Goal: Task Accomplishment & Management: Manage account settings

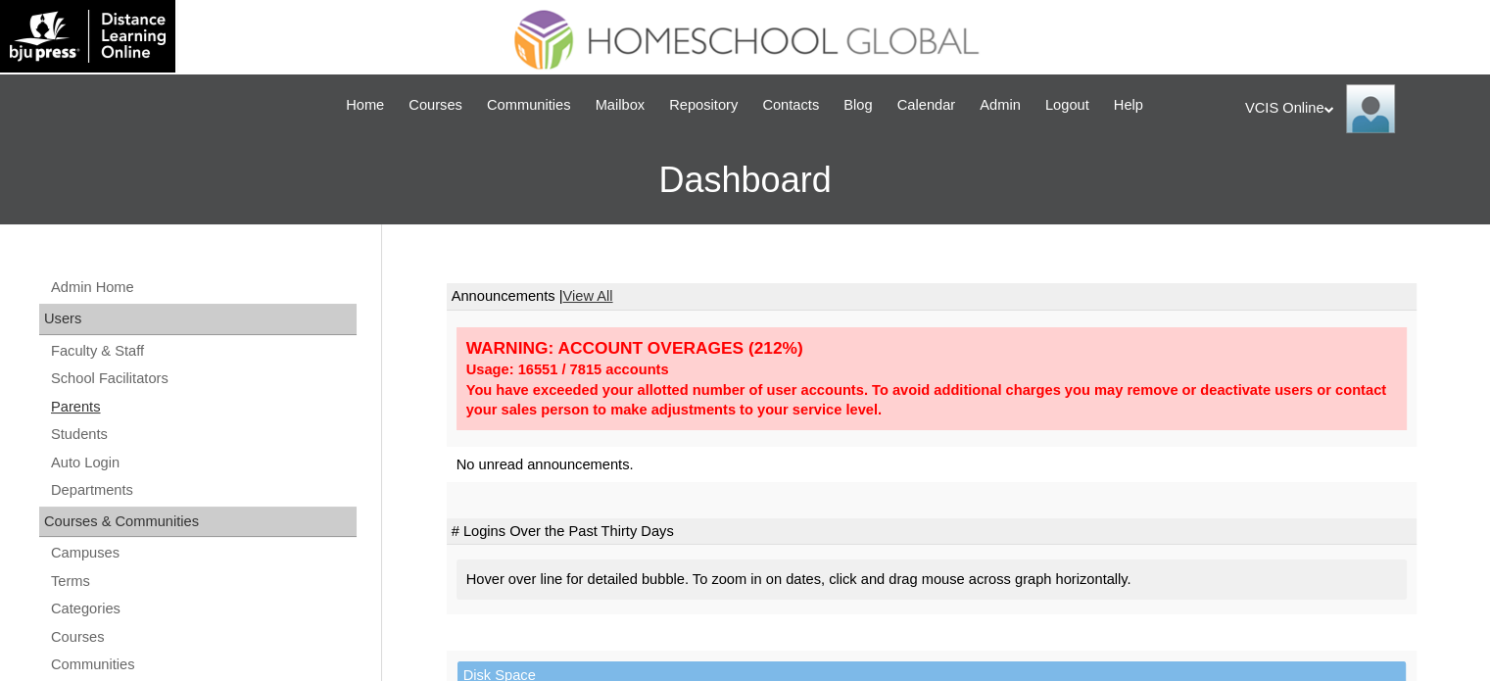
click at [94, 409] on link "Parents" at bounding box center [203, 407] width 308 height 24
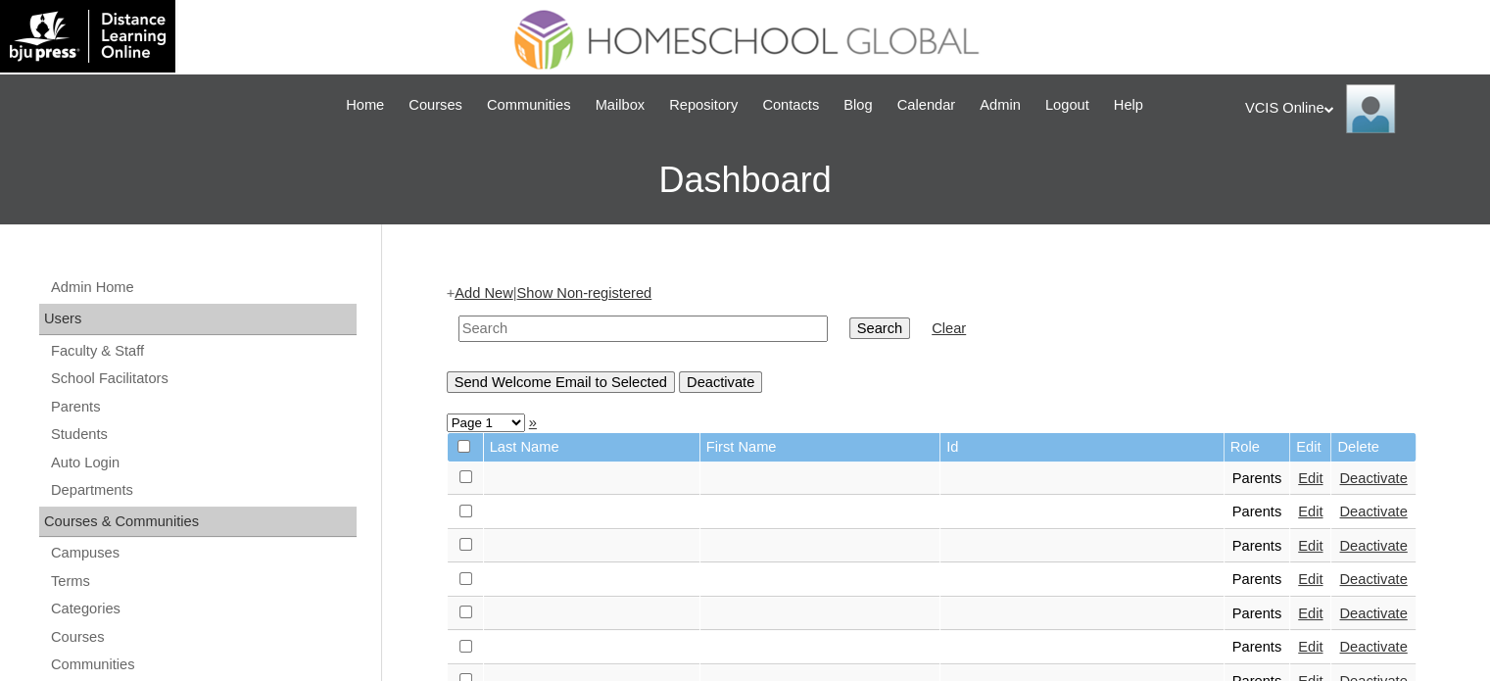
click at [679, 336] on input "text" at bounding box center [643, 328] width 369 height 26
paste input "VCIS012-10C-PA2025"
type input "VCIS012-10C-PA2025"
click at [849, 335] on input "Search" at bounding box center [879, 328] width 61 height 22
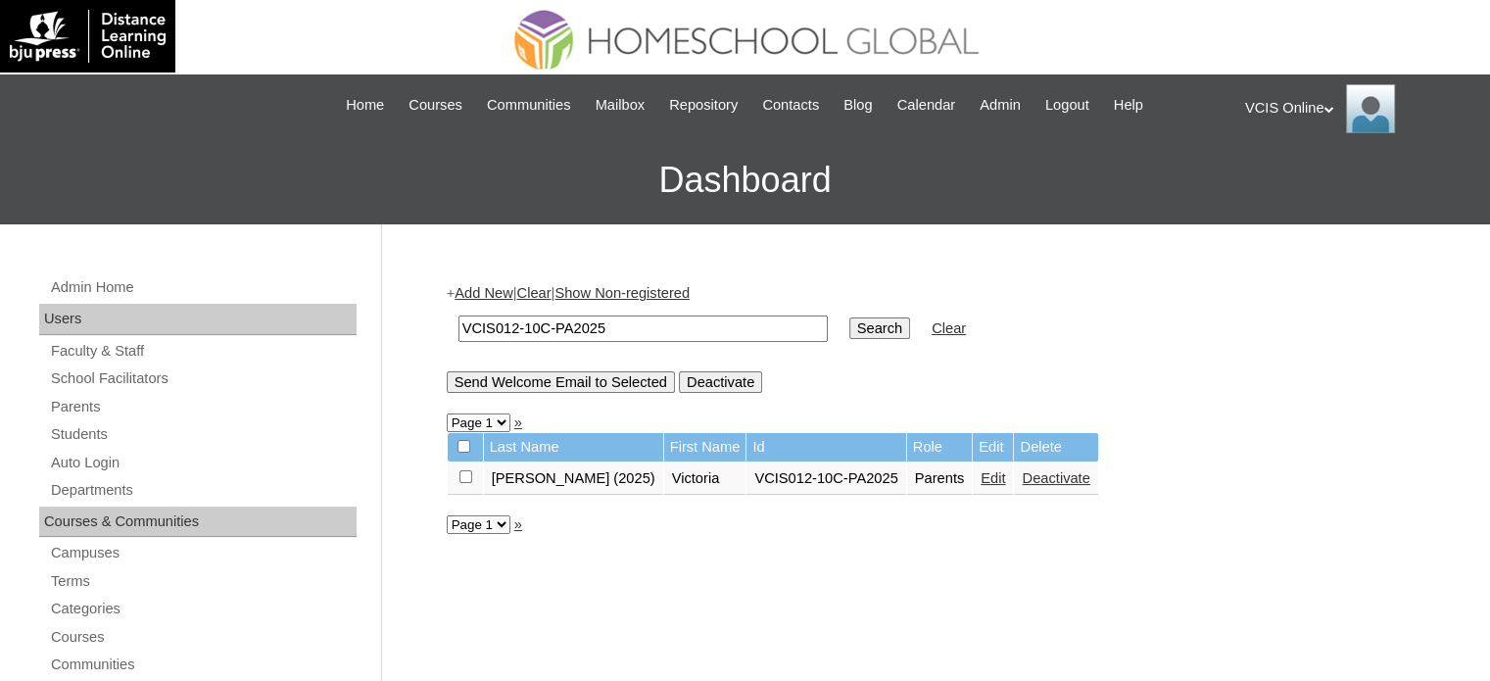
click at [981, 473] on link "Edit" at bounding box center [993, 478] width 24 height 16
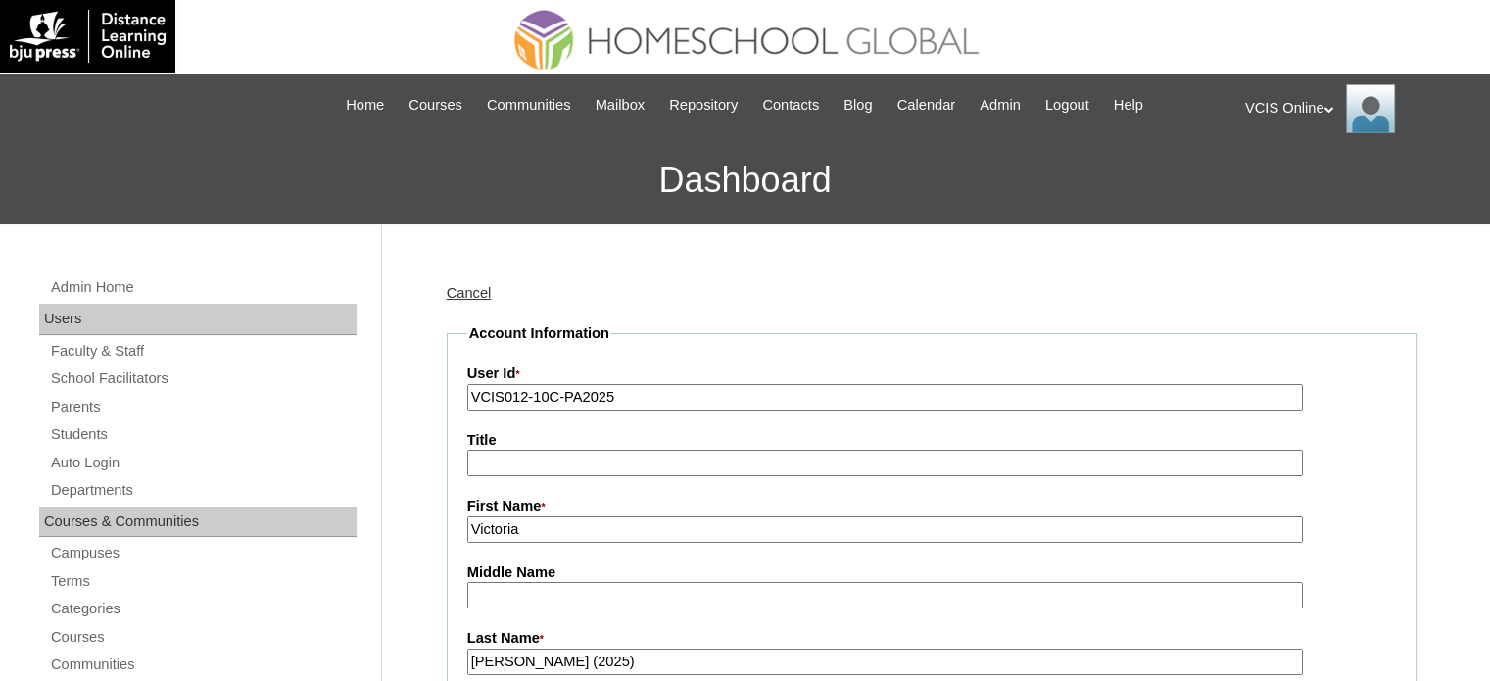
scroll to position [490, 0]
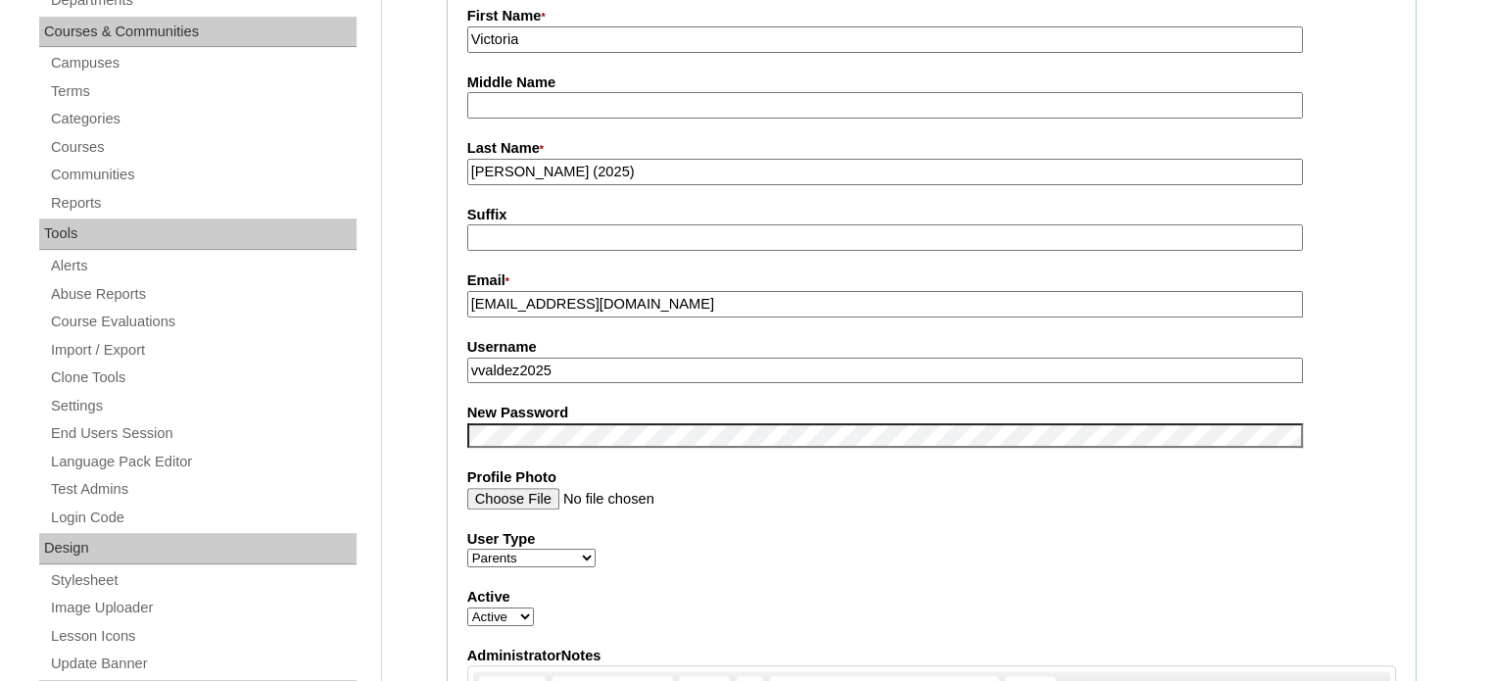
click at [595, 374] on input "vvaldez2025" at bounding box center [885, 371] width 836 height 26
click at [501, 374] on input "vvaldez2025" at bounding box center [885, 371] width 836 height 26
click at [585, 347] on label "Username" at bounding box center [931, 347] width 929 height 21
click at [585, 358] on input "vvaldez2025" at bounding box center [885, 371] width 836 height 26
click at [738, 293] on input "vexing.v.md.128@gmail.com" at bounding box center [885, 304] width 836 height 26
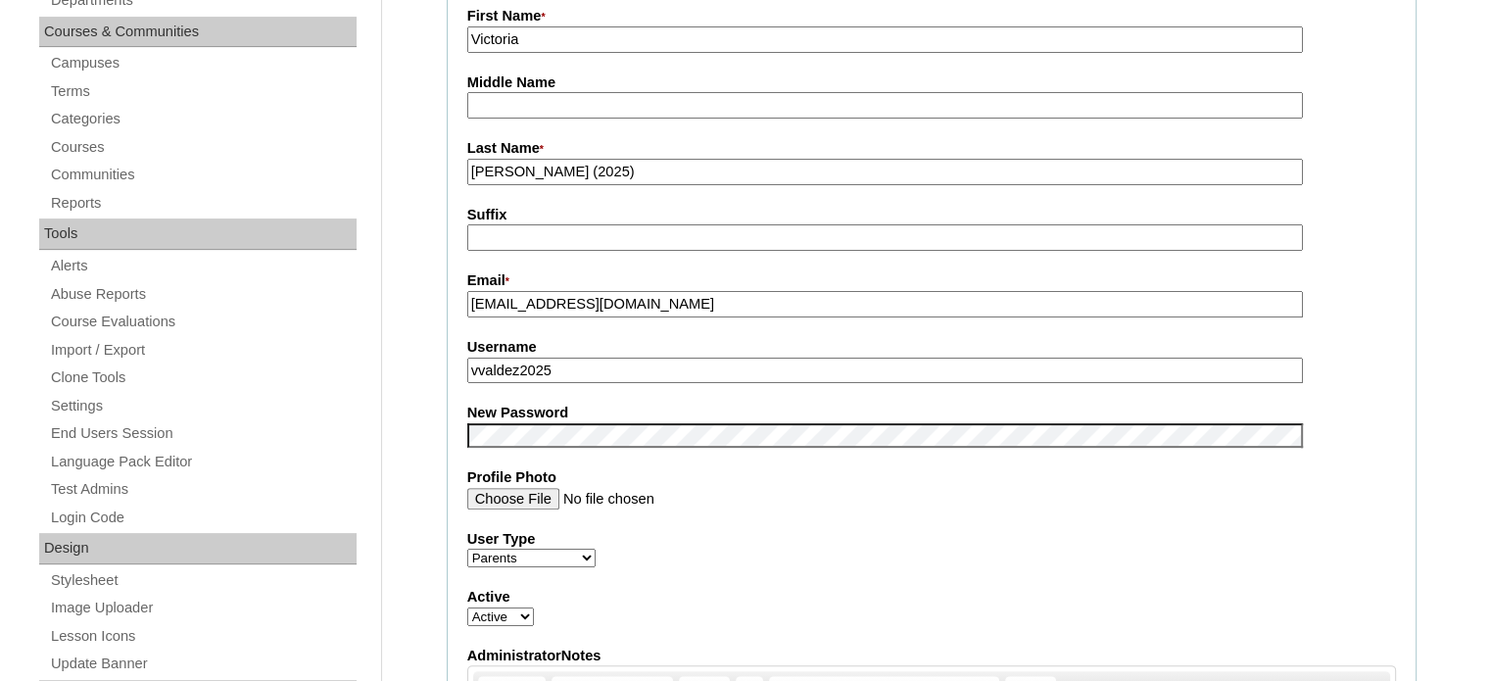
click at [582, 372] on input "vvaldez2025" at bounding box center [885, 371] width 836 height 26
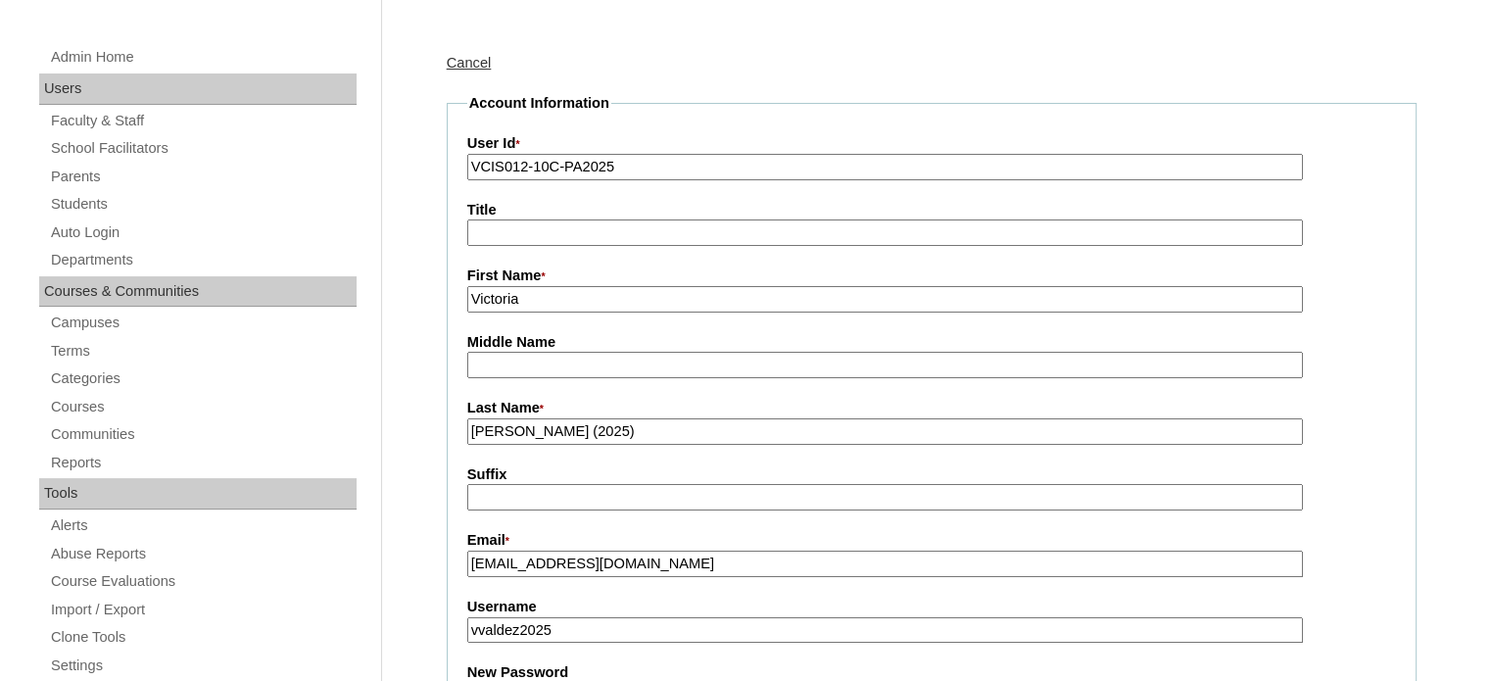
scroll to position [196, 0]
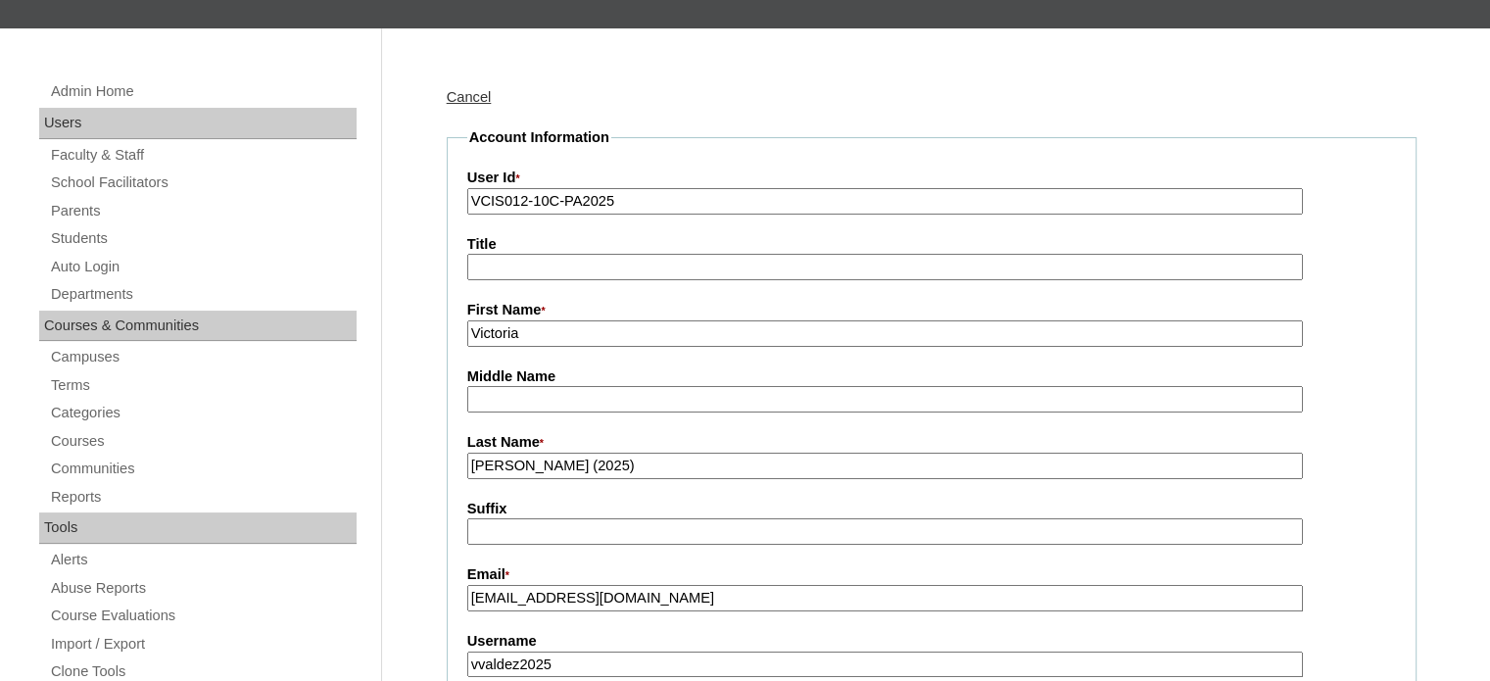
click at [608, 205] on input "VCIS012-10C-PA2025" at bounding box center [885, 201] width 836 height 26
click at [627, 203] on input "VCIS012-10C-PA2025" at bounding box center [885, 201] width 836 height 26
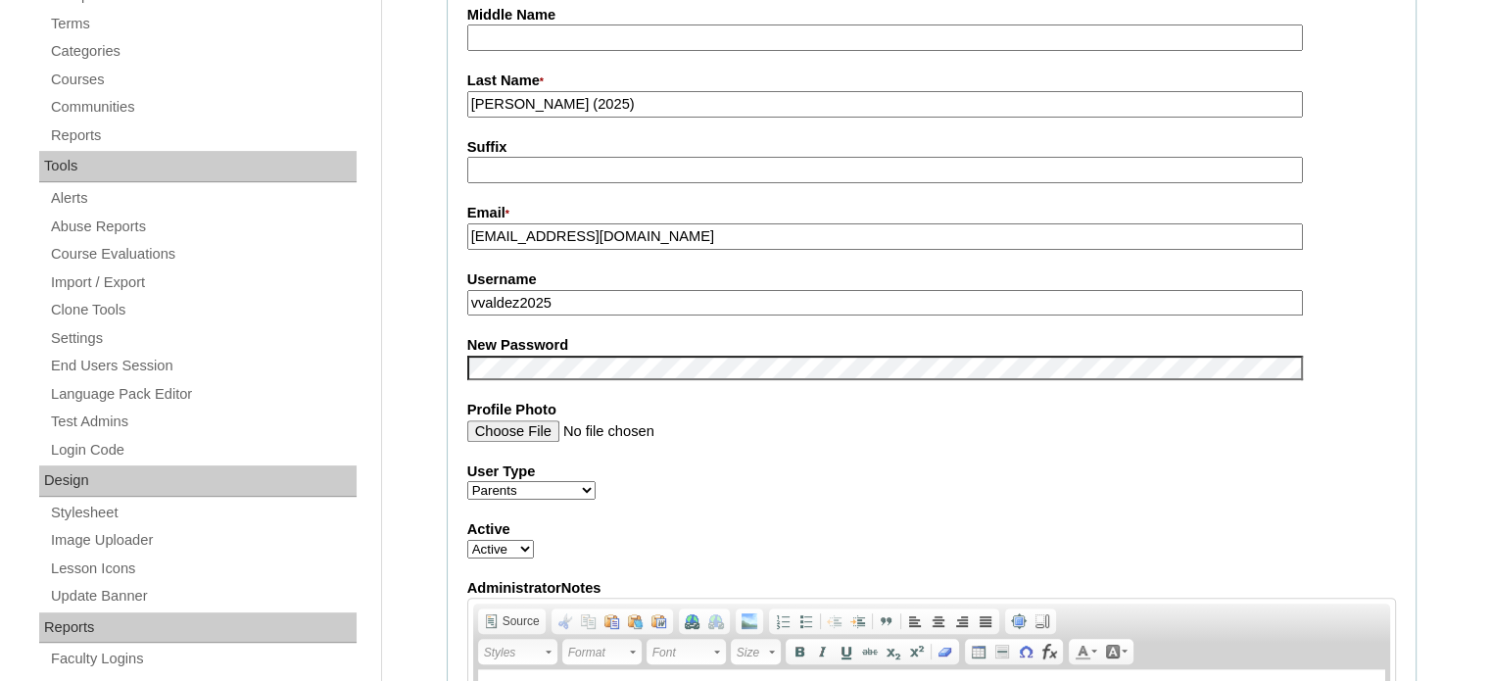
scroll to position [784, 0]
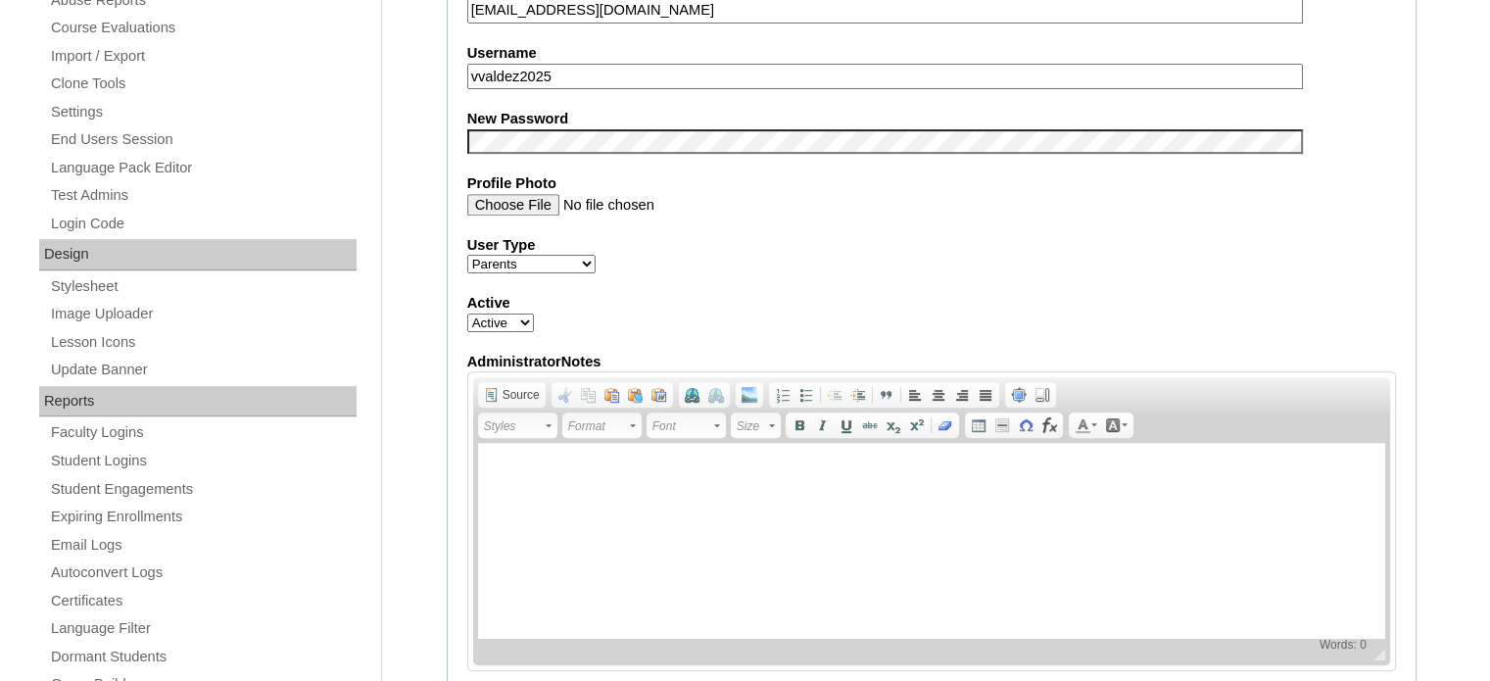
click at [363, 167] on div "Admin Home Users Faculty & Staff School Facilitators Parents Students Auto Logi…" at bounding box center [745, 602] width 1490 height 2323
click at [1084, 219] on fieldset "Account Information User Id * VCIS012-10C-PA2025 Title First Name * Victoria Mi…" at bounding box center [932, 126] width 970 height 1172
click at [589, 77] on input "vvaldez2025" at bounding box center [885, 77] width 836 height 26
drag, startPoint x: 571, startPoint y: 71, endPoint x: 419, endPoint y: 97, distance: 154.2
click at [419, 97] on div "Admin Home Users Faculty & Staff School Facilitators Parents Students Auto Logi…" at bounding box center [745, 602] width 1490 height 2323
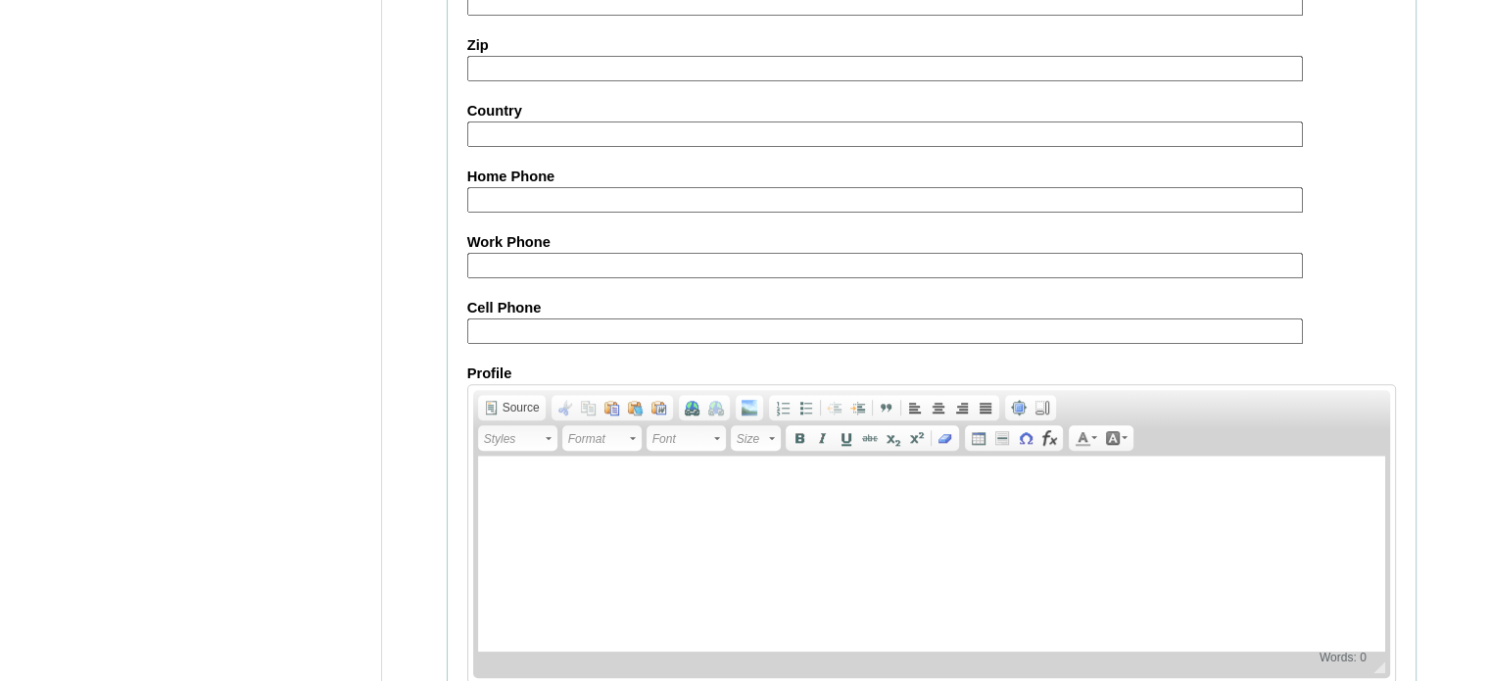
scroll to position [1874, 0]
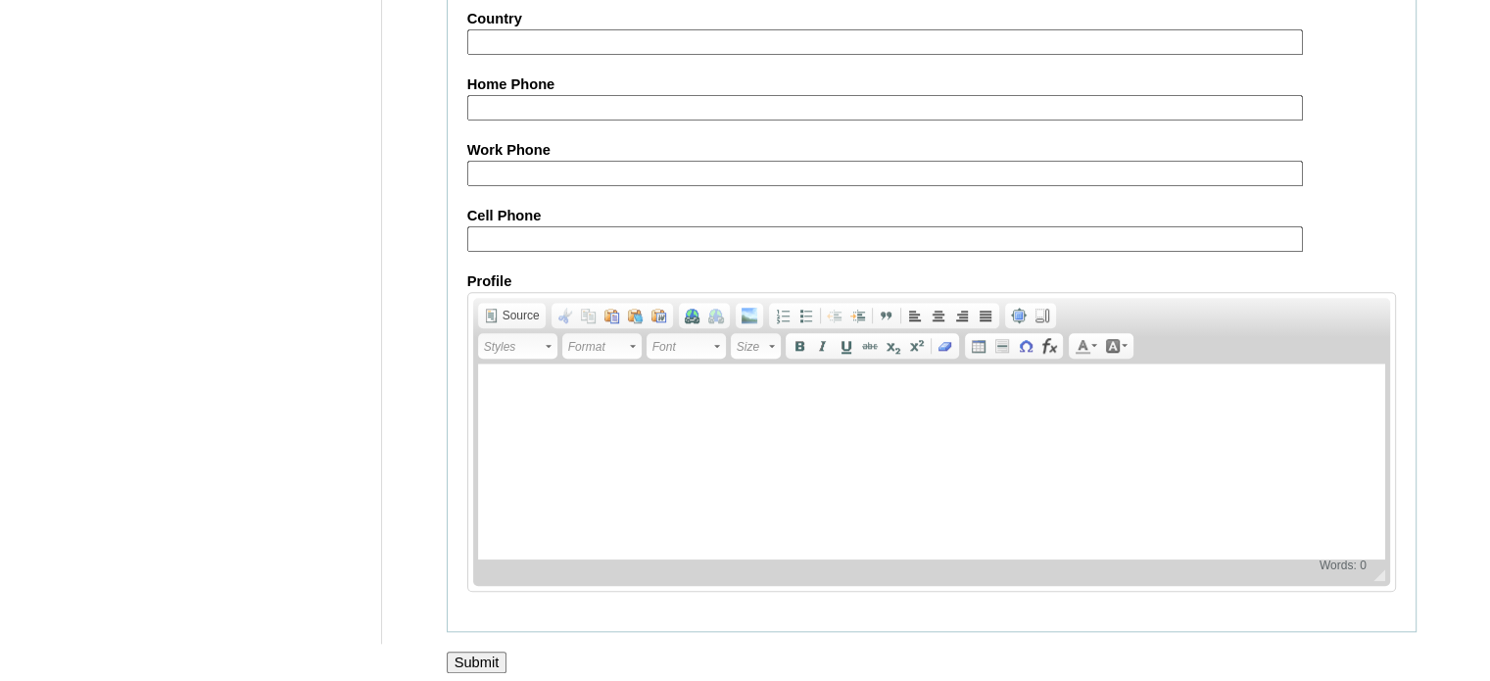
click at [465, 652] on input "Submit" at bounding box center [477, 663] width 61 height 22
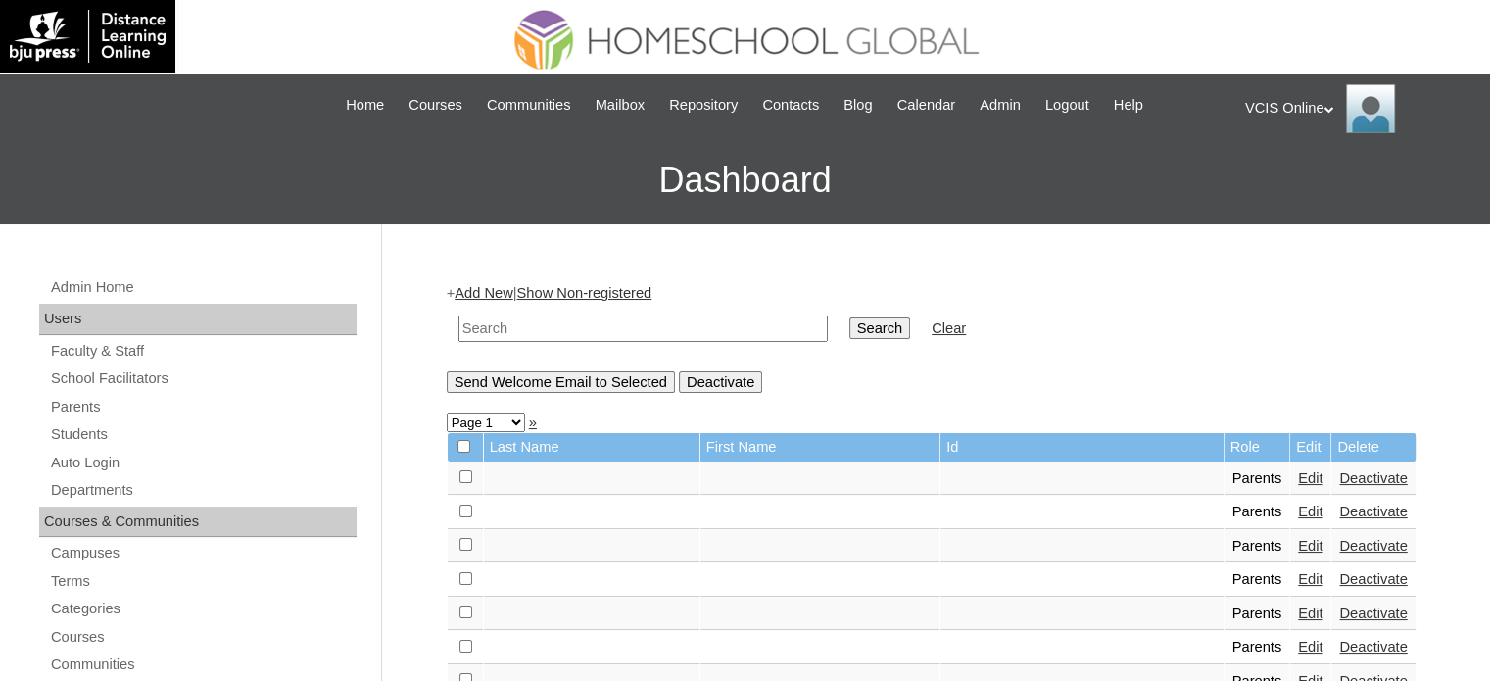
click at [1304, 97] on div "VCIS Online My Profile My Settings Logout" at bounding box center [1357, 108] width 225 height 49
click at [1282, 183] on span "Logout" at bounding box center [1280, 183] width 39 height 15
